Goal: Task Accomplishment & Management: Manage account settings

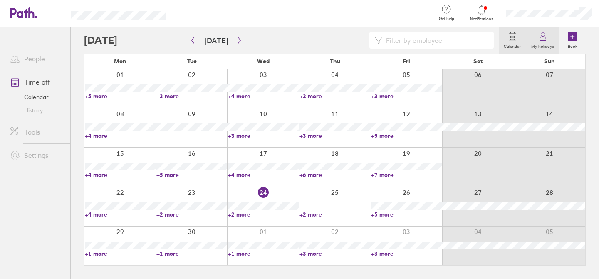
click at [543, 42] on label "My holidays" at bounding box center [543, 45] width 33 height 7
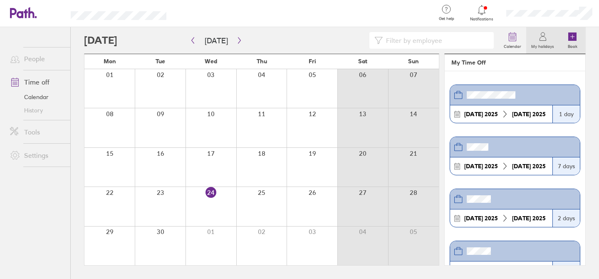
click at [574, 35] on icon at bounding box center [573, 36] width 8 height 8
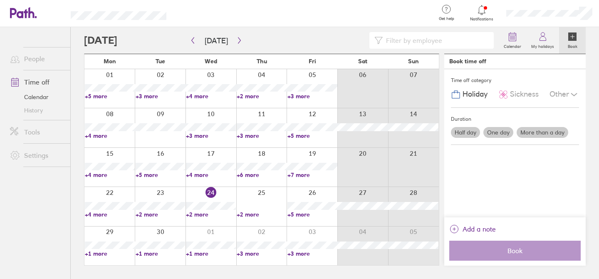
click at [461, 132] on label "Half day" at bounding box center [465, 132] width 29 height 11
click at [0, 0] on input "Half day" at bounding box center [0, 0] width 0 height 0
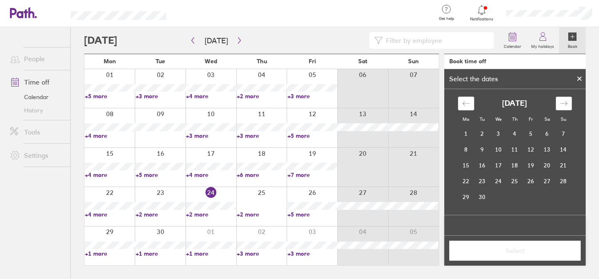
click at [562, 103] on icon "Move forward to switch to the next month." at bounding box center [563, 103] width 7 height 4
click at [529, 135] on td "3" at bounding box center [531, 134] width 16 height 16
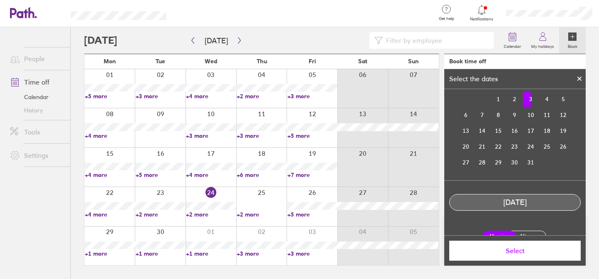
scroll to position [47, 0]
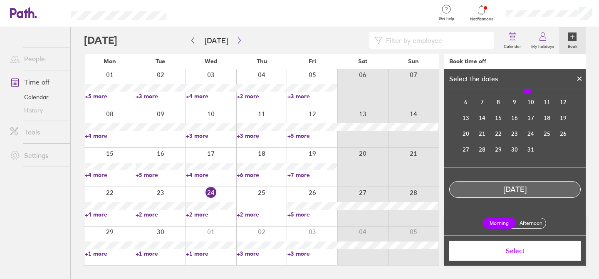
click at [501, 223] on label "Morning" at bounding box center [499, 223] width 33 height 11
click at [0, 0] on input "Morning" at bounding box center [0, 0] width 0 height 0
click at [512, 251] on span "Select" at bounding box center [515, 250] width 120 height 7
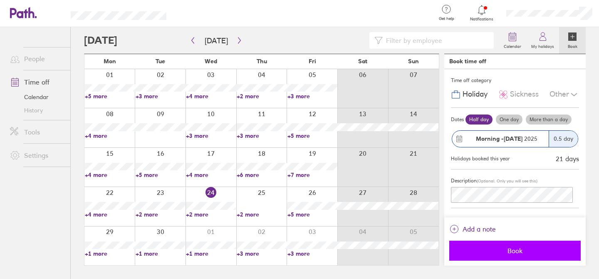
click at [528, 250] on span "Book" at bounding box center [515, 250] width 120 height 7
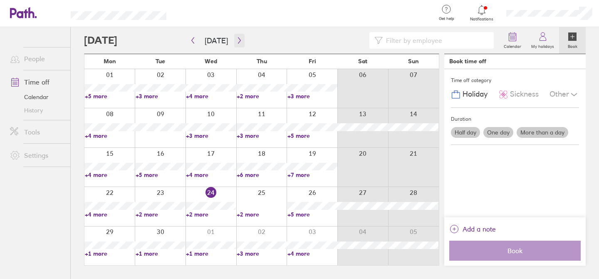
click at [239, 41] on icon "button" at bounding box center [239, 40] width 6 height 7
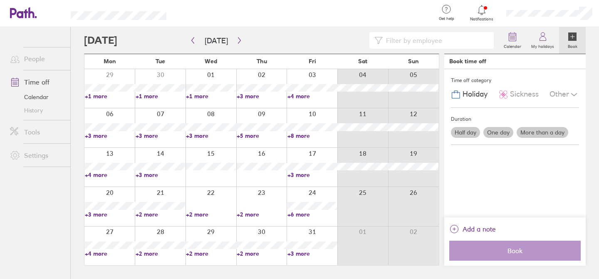
click at [305, 97] on link "+4 more" at bounding box center [313, 95] width 50 height 7
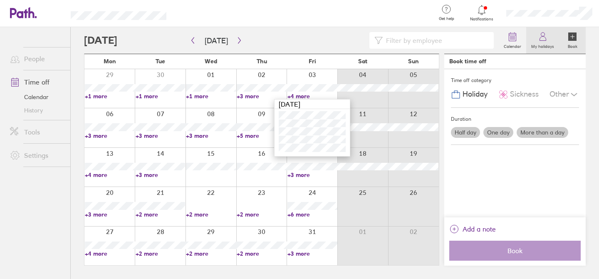
click at [549, 41] on link "My holidays" at bounding box center [543, 40] width 33 height 27
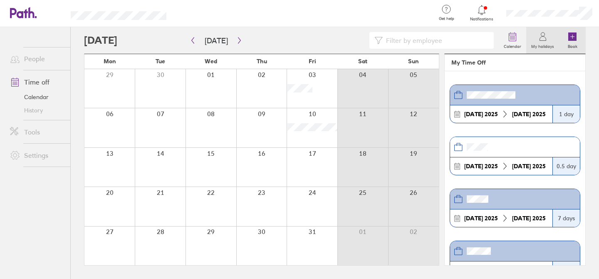
click at [570, 34] on icon at bounding box center [573, 36] width 8 height 8
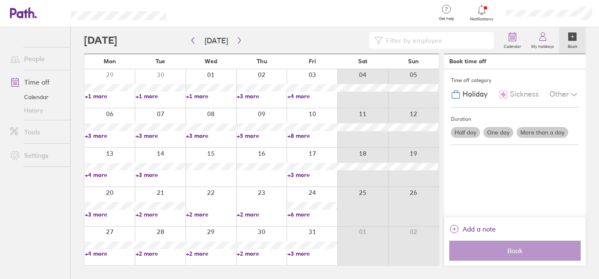
click at [498, 134] on label "One day" at bounding box center [499, 132] width 30 height 11
click at [0, 0] on input "One day" at bounding box center [0, 0] width 0 height 0
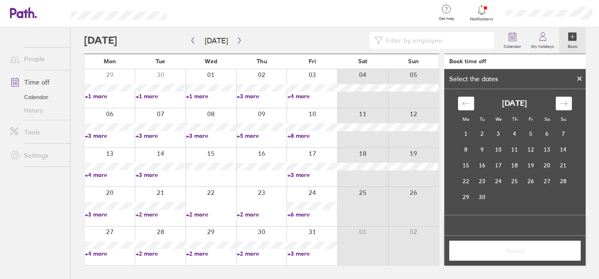
click at [581, 76] on div at bounding box center [580, 79] width 12 height 14
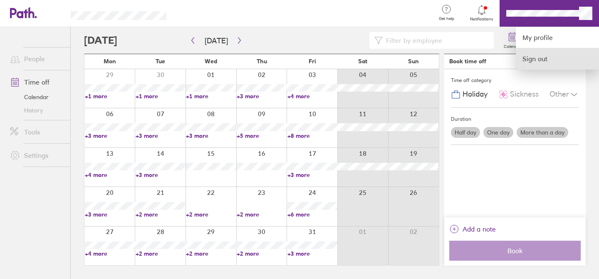
click at [549, 53] on link "Sign out" at bounding box center [557, 58] width 83 height 21
